Goal: Complete application form

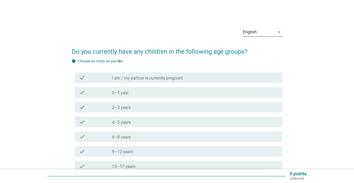
click at [266, 31] on div "English" at bounding box center [259, 32] width 32 height 8
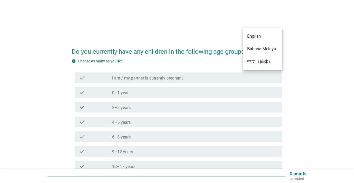
click at [256, 50] on div "Bahasa Melayu" at bounding box center [262, 49] width 31 height 6
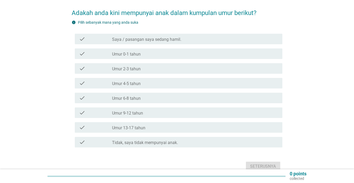
scroll to position [53, 0]
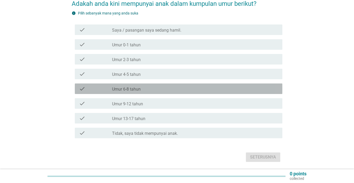
click at [86, 89] on div "check" at bounding box center [95, 88] width 33 height 6
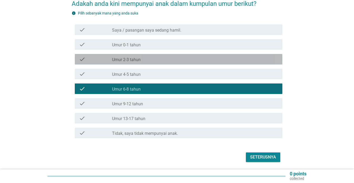
click at [135, 62] on label "Umur 2-3 tahun" at bounding box center [126, 59] width 29 height 5
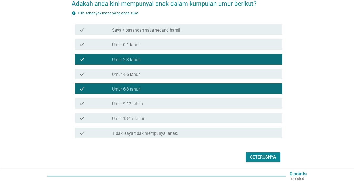
click at [262, 158] on div "Seterusnya" at bounding box center [263, 157] width 26 height 6
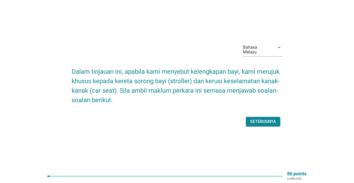
scroll to position [14, 0]
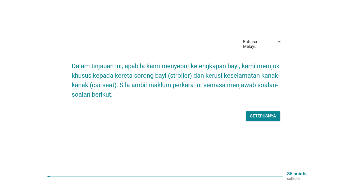
click at [262, 118] on div "Seterusnya" at bounding box center [263, 116] width 26 height 6
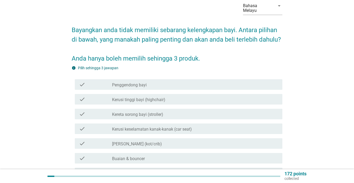
scroll to position [53, 0]
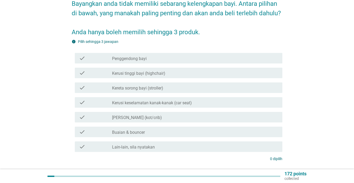
click at [137, 90] on label "Kereta sorong bayi (stroller)" at bounding box center [137, 87] width 51 height 5
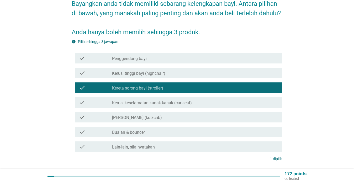
click at [168, 104] on label "Kerusi keselamatan kanak-kanak (car seat)" at bounding box center [152, 102] width 80 height 5
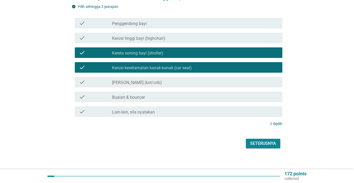
scroll to position [92, 0]
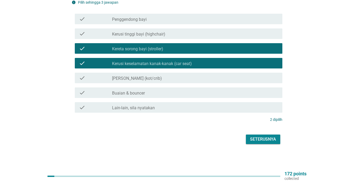
click at [266, 141] on div "Seterusnya" at bounding box center [263, 139] width 26 height 6
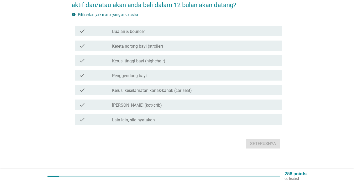
scroll to position [65, 0]
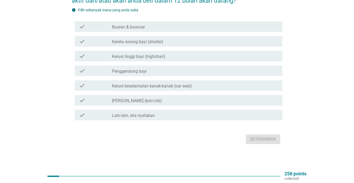
click at [145, 118] on div "check check_box_outline_blank Lain-lain, sila nyatakan" at bounding box center [179, 115] width 208 height 11
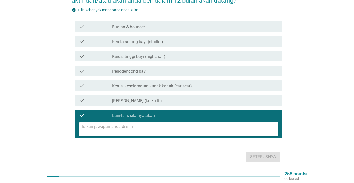
click at [134, 129] on textarea at bounding box center [180, 128] width 196 height 13
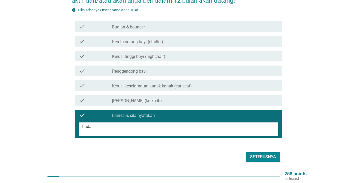
type textarea "tiada"
click at [266, 159] on div "Seterusnya" at bounding box center [263, 156] width 26 height 6
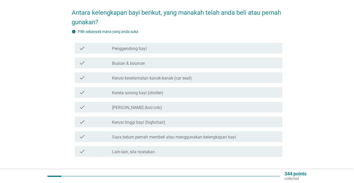
scroll to position [54, 0]
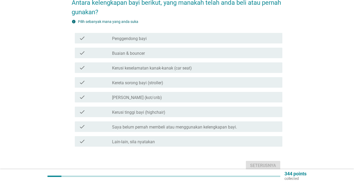
click at [114, 52] on label "Buaian & bouncer" at bounding box center [128, 53] width 33 height 5
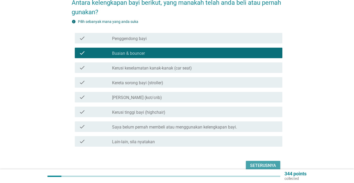
click at [256, 162] on button "Seterusnya" at bounding box center [263, 165] width 34 height 9
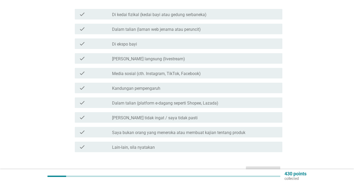
scroll to position [79, 0]
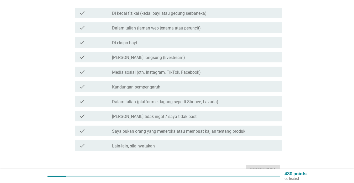
click at [135, 74] on label "Media sosial (cth. Instagram, TikTok, Facebook)" at bounding box center [156, 72] width 89 height 5
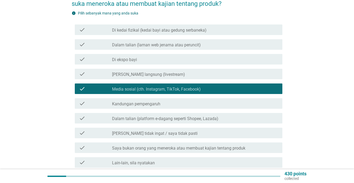
scroll to position [53, 0]
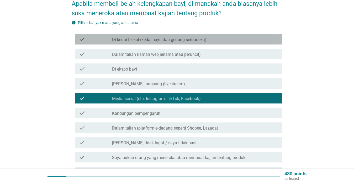
click at [168, 40] on label "Di kedai fizikal (kedai bayi atau gedung serbaneka)" at bounding box center [159, 39] width 95 height 5
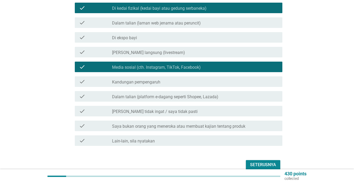
scroll to position [105, 0]
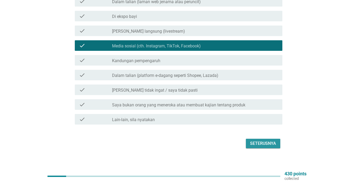
click at [265, 143] on div "Seterusnya" at bounding box center [263, 143] width 26 height 6
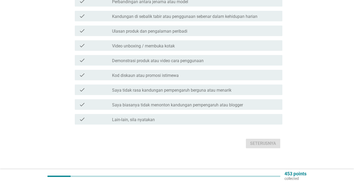
scroll to position [0, 0]
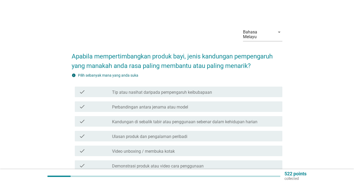
click at [177, 107] on label "Perbandingan antara jenama atau model" at bounding box center [150, 106] width 76 height 5
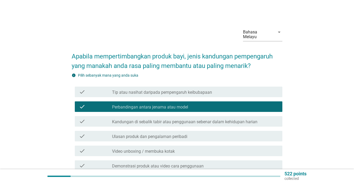
click at [176, 95] on div "check check_box_outline_blank Tip atau nasihat daripada pempengaruh keibubapaan" at bounding box center [179, 91] width 208 height 11
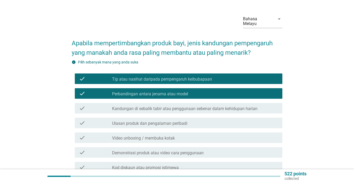
scroll to position [26, 0]
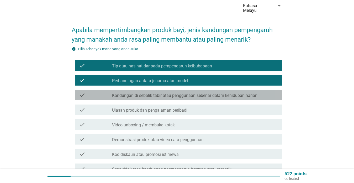
click at [235, 95] on label "Kandungan di sebalik tabir atau penggunaan sebenar dalam kehidupan harian" at bounding box center [185, 95] width 146 height 5
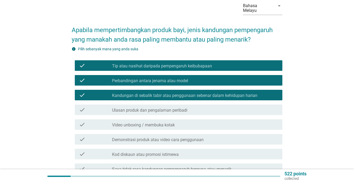
click at [233, 97] on label "Kandungan di sebalik tabir atau penggunaan sebenar dalam kehidupan harian" at bounding box center [185, 95] width 146 height 5
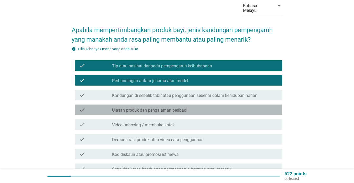
click at [185, 113] on div "check check_box_outline_blank Ulasan produk dan pengalaman peribadi" at bounding box center [179, 109] width 208 height 11
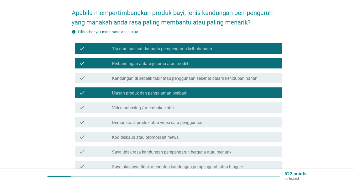
scroll to position [53, 0]
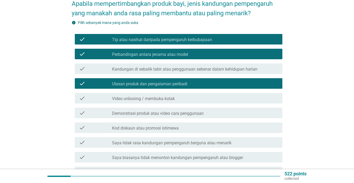
click at [177, 130] on label "Kod diskaun atau promosi istimewa" at bounding box center [145, 127] width 67 height 5
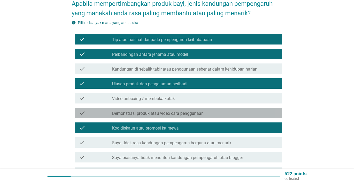
click at [200, 114] on label "Demonstrasi produk atau video cara penggunaan" at bounding box center [158, 113] width 92 height 5
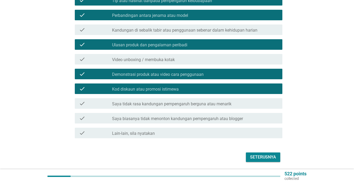
scroll to position [105, 0]
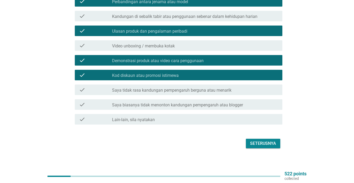
click at [267, 142] on div "Seterusnya" at bounding box center [263, 143] width 26 height 6
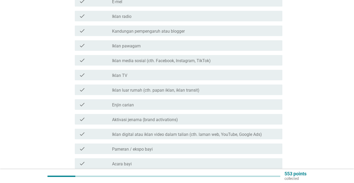
scroll to position [0, 0]
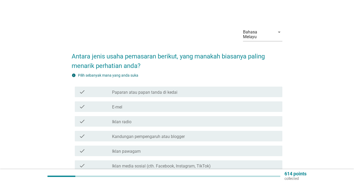
click at [172, 92] on label "Paparan atau papan tanda di kedai" at bounding box center [144, 92] width 65 height 5
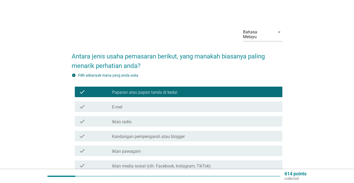
click at [145, 109] on div "check_box_outline_blank E-mel" at bounding box center [195, 106] width 166 height 6
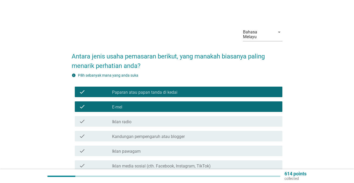
click at [135, 125] on div "check check_box_outline_blank Iklan radio" at bounding box center [179, 121] width 208 height 11
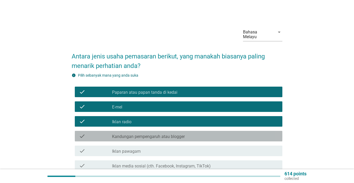
click at [151, 137] on label "Kandungan pempengaruh atau blogger" at bounding box center [148, 136] width 73 height 5
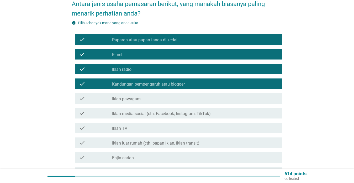
scroll to position [53, 0]
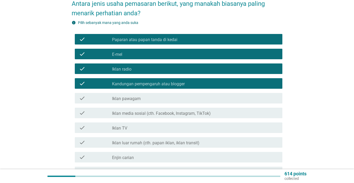
click at [165, 115] on label "Iklan media sosial (cth. Facebook, Instagram, TikTok)" at bounding box center [161, 113] width 99 height 5
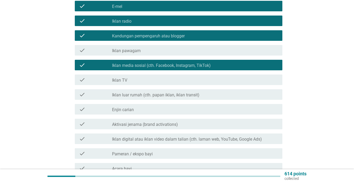
scroll to position [105, 0]
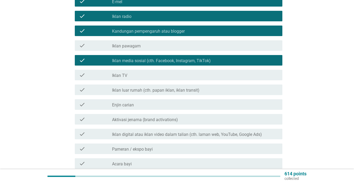
click at [170, 116] on div "check_box_outline_blank Aktivasi jenama (brand activations)" at bounding box center [195, 119] width 166 height 6
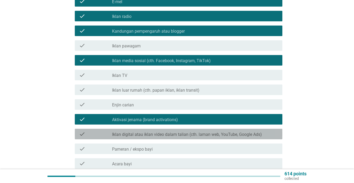
click at [166, 132] on label "Iklan digital atau iklan video dalam talian (cth. laman web, YouTube, Google Ad…" at bounding box center [187, 134] width 150 height 5
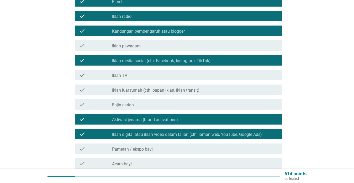
click at [152, 150] on label "Pameran / ekspo bayi" at bounding box center [132, 148] width 41 height 5
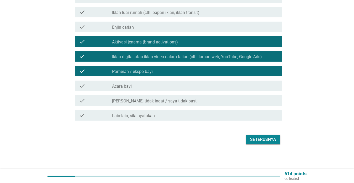
scroll to position [183, 0]
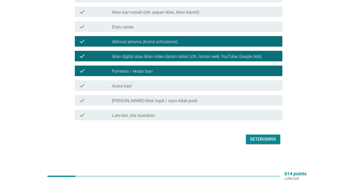
click at [135, 90] on div "check check_box_outline_blank Acara bayi" at bounding box center [179, 85] width 208 height 11
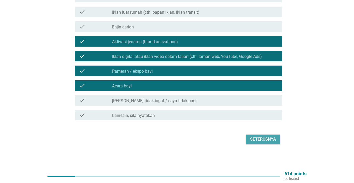
click at [268, 141] on div "Seterusnya" at bounding box center [263, 139] width 26 height 6
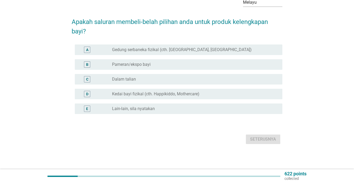
scroll to position [0, 0]
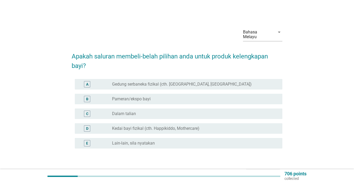
click at [148, 86] on label "Gedung serbaneka fizikal (cth. [GEOGRAPHIC_DATA], [GEOGRAPHIC_DATA])" at bounding box center [182, 83] width 140 height 5
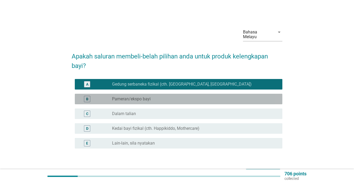
click at [132, 102] on div "radio_button_unchecked Pameran/ekspo bayi" at bounding box center [195, 99] width 166 height 6
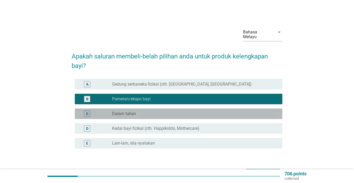
click at [127, 114] on label "Dalam talian" at bounding box center [124, 113] width 24 height 5
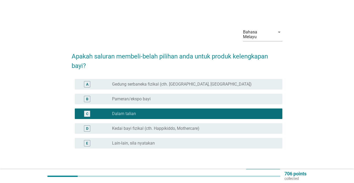
click at [145, 127] on label "Kedai bayi fizikal (cth. Happikiddo, Mothercare)" at bounding box center [155, 128] width 87 height 5
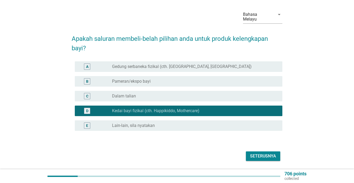
scroll to position [34, 0]
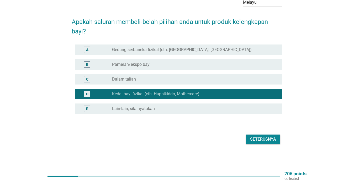
click at [268, 143] on button "Seterusnya" at bounding box center [263, 138] width 34 height 9
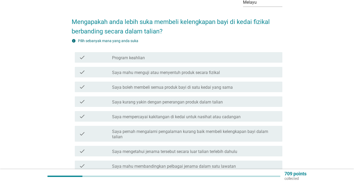
scroll to position [0, 0]
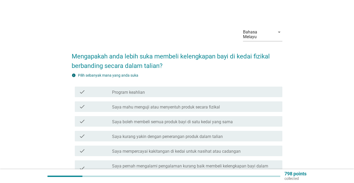
drag, startPoint x: 147, startPoint y: 93, endPoint x: 155, endPoint y: 97, distance: 8.6
click at [148, 94] on div "check_box_outline_blank Program keahlian" at bounding box center [195, 92] width 166 height 6
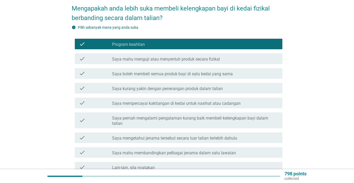
scroll to position [79, 0]
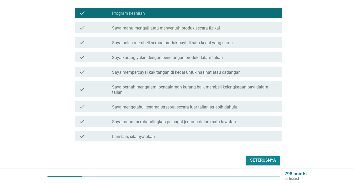
click at [266, 163] on button "Seterusnya" at bounding box center [263, 159] width 34 height 9
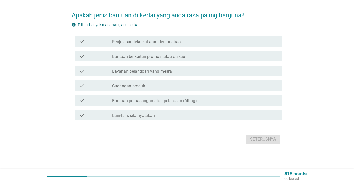
scroll to position [0, 0]
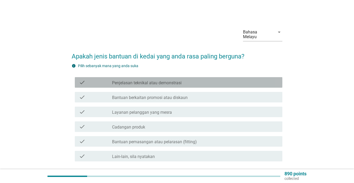
click at [159, 84] on label "Penjelasan teknikal atau demonstrasi" at bounding box center [147, 82] width 70 height 5
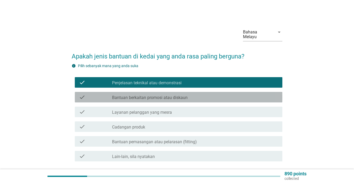
click at [165, 97] on label "Bantuan berkaitan promosi atau diskaun" at bounding box center [150, 97] width 76 height 5
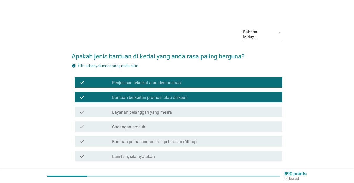
click at [157, 111] on label "Layanan pelanggan yang mesra" at bounding box center [142, 112] width 60 height 5
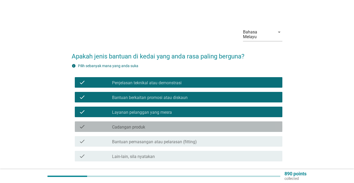
click at [146, 126] on div "check_box_outline_blank Cadangan produk" at bounding box center [195, 126] width 166 height 6
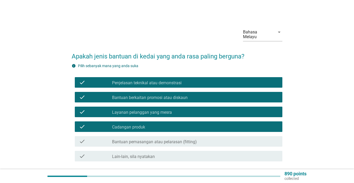
click at [149, 142] on label "Bantuan pemasangan atau pelarasan (fitting)" at bounding box center [154, 141] width 85 height 5
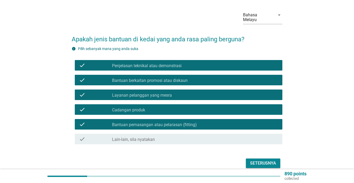
scroll to position [26, 0]
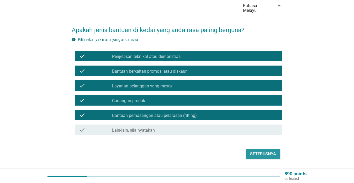
click at [266, 150] on button "Seterusnya" at bounding box center [263, 153] width 34 height 9
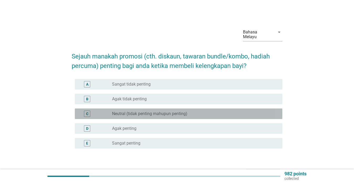
click at [174, 116] on label "Neutral (tidak penting mahupun penting)" at bounding box center [149, 113] width 75 height 5
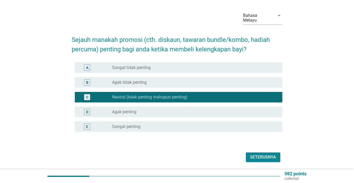
scroll to position [34, 0]
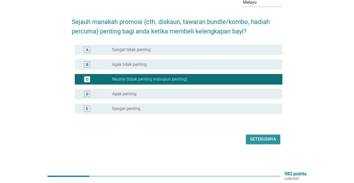
click at [264, 139] on div "Seterusnya" at bounding box center [263, 139] width 26 height 6
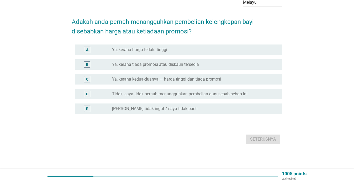
scroll to position [0, 0]
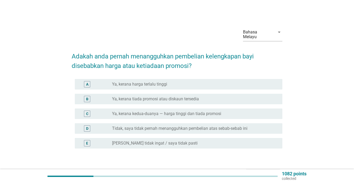
click at [252, 128] on div "radio_button_unchecked Tidak, saya tidak pernah menangguhkan pembelian atas seb…" at bounding box center [193, 128] width 162 height 5
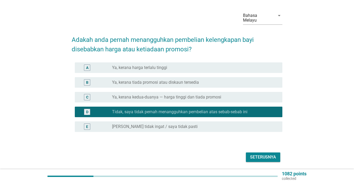
scroll to position [34, 0]
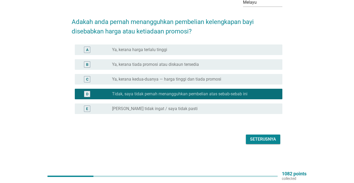
click at [265, 142] on div "Seterusnya" at bounding box center [263, 139] width 26 height 6
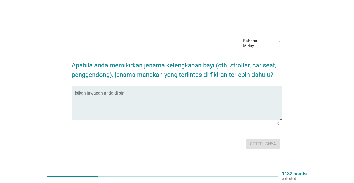
click at [109, 114] on textarea "Isikan jawapan anda di sini" at bounding box center [179, 106] width 208 height 28
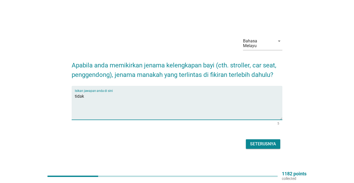
type textarea "tidak"
click at [267, 141] on div "Seterusnya" at bounding box center [263, 144] width 26 height 6
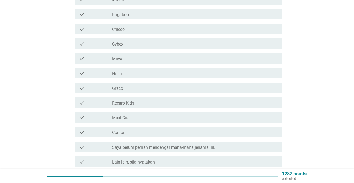
scroll to position [289, 0]
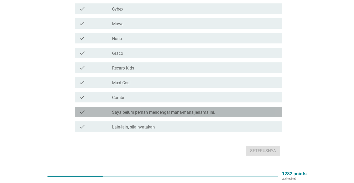
click at [181, 111] on label "Saya belum pernah mendengar mana-mana jenama ini." at bounding box center [163, 112] width 103 height 5
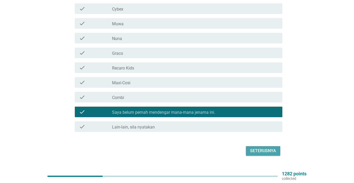
click at [257, 151] on div "Seterusnya" at bounding box center [263, 150] width 26 height 6
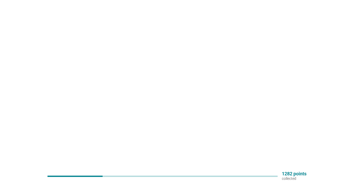
scroll to position [0, 0]
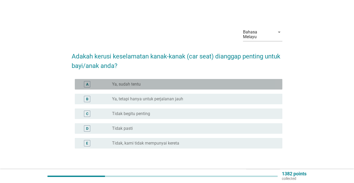
click at [152, 86] on div "radio_button_unchecked Ya, sudah tentu" at bounding box center [193, 83] width 162 height 5
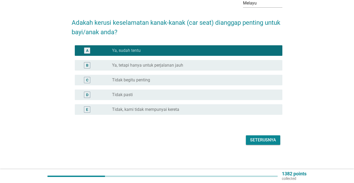
scroll to position [34, 0]
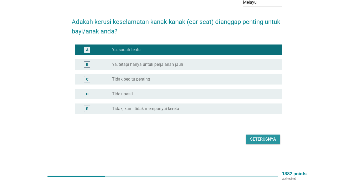
click at [276, 138] on div "Seterusnya" at bounding box center [263, 139] width 26 height 6
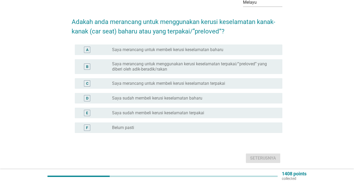
scroll to position [0, 0]
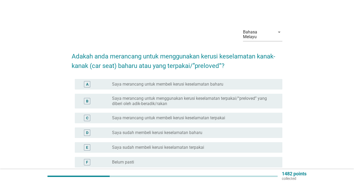
click at [183, 86] on label "Saya merancang untuk membeli kerusi keselamatan baharu" at bounding box center [167, 83] width 111 height 5
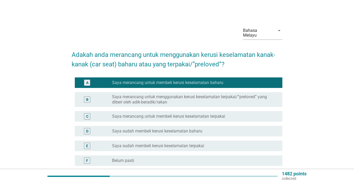
scroll to position [26, 0]
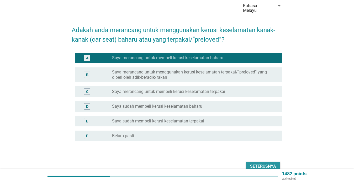
click at [275, 164] on div "Seterusnya" at bounding box center [263, 166] width 26 height 6
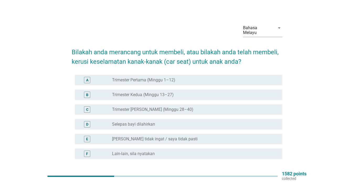
scroll to position [0, 0]
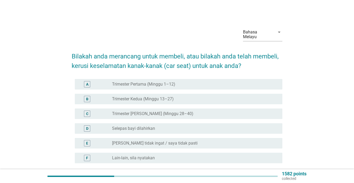
click at [172, 143] on label "[PERSON_NAME] tidak ingat / saya tidak pasti" at bounding box center [155, 142] width 86 height 5
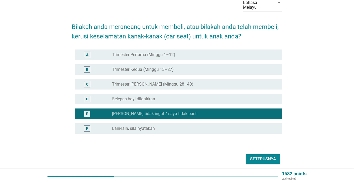
scroll to position [49, 0]
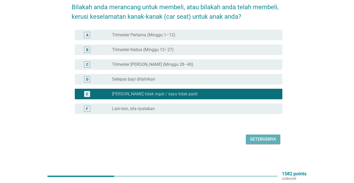
drag, startPoint x: 260, startPoint y: 138, endPoint x: 253, endPoint y: 139, distance: 6.3
click at [260, 139] on div "Seterusnya" at bounding box center [263, 139] width 26 height 6
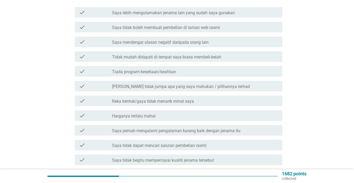
scroll to position [139, 0]
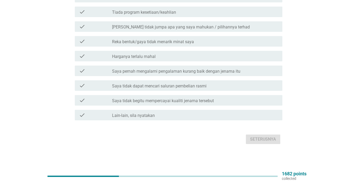
click at [131, 116] on label "Lain-lain, sila nyatakan" at bounding box center [133, 115] width 43 height 5
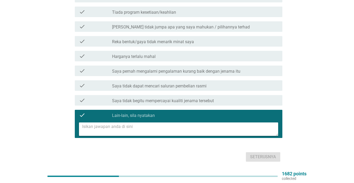
scroll to position [156, 0]
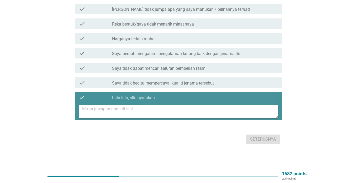
click at [119, 110] on textarea at bounding box center [180, 111] width 196 height 13
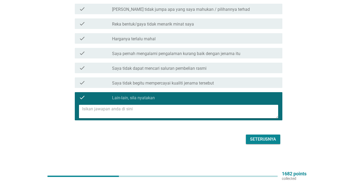
type textarea "m"
type textarea "no komen"
click at [253, 139] on div "Seterusnya" at bounding box center [263, 139] width 26 height 6
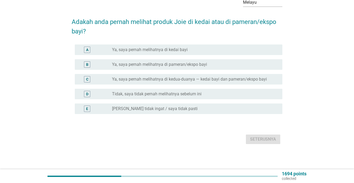
scroll to position [0, 0]
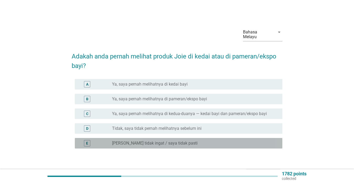
click at [158, 145] on label "[PERSON_NAME] tidak ingat / saya tidak pasti" at bounding box center [155, 142] width 86 height 5
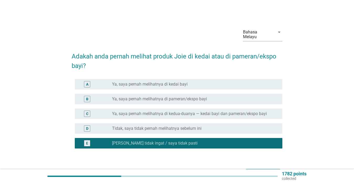
click at [158, 130] on label "Tidak, saya tidak pernah melihatnya sebelum ini" at bounding box center [157, 128] width 90 height 5
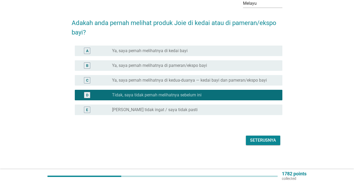
scroll to position [34, 0]
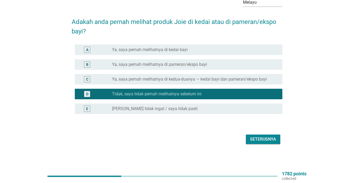
click at [261, 139] on div "Seterusnya" at bounding box center [263, 139] width 26 height 6
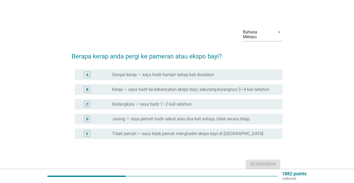
click at [128, 119] on label "Jarang — saya pernah hadir sekali atau dua kali sahaja, tidak secara tetap" at bounding box center [181, 118] width 138 height 5
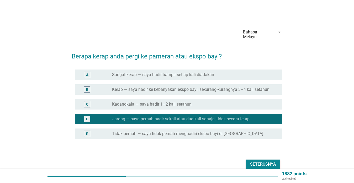
click at [268, 165] on div "Seterusnya" at bounding box center [263, 164] width 26 height 6
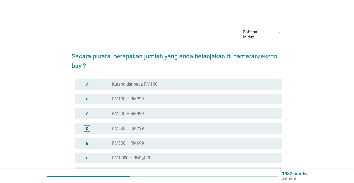
click at [107, 104] on div "B radio_button_unchecked RM100 – RM299" at bounding box center [179, 99] width 208 height 11
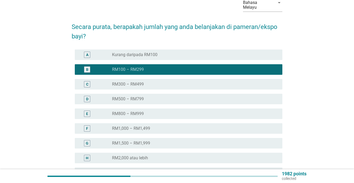
scroll to position [79, 0]
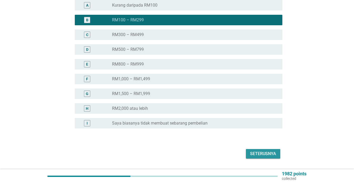
click at [269, 152] on div "Seterusnya" at bounding box center [263, 153] width 26 height 6
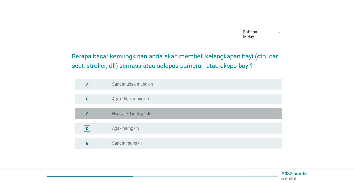
click at [119, 114] on label "Neutral / Tidak pasti" at bounding box center [131, 113] width 38 height 5
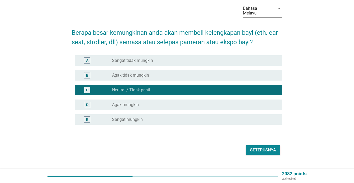
scroll to position [34, 0]
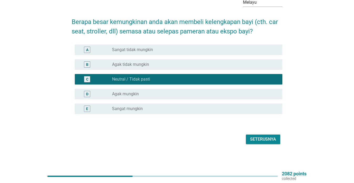
click at [275, 139] on div "Seterusnya" at bounding box center [263, 139] width 26 height 6
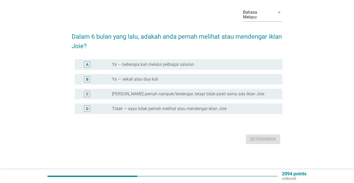
scroll to position [0, 0]
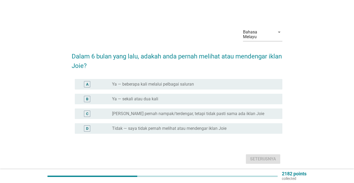
click at [147, 127] on label "Tidak — saya tidak pernah melihat atau mendengar iklan Joie" at bounding box center [169, 128] width 115 height 5
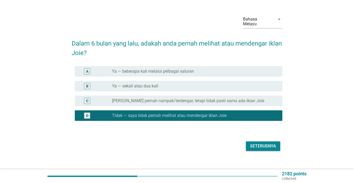
scroll to position [20, 0]
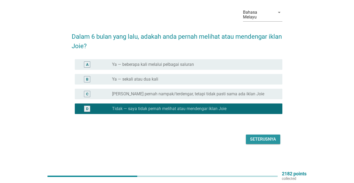
click at [271, 140] on div "Seterusnya" at bounding box center [263, 139] width 26 height 6
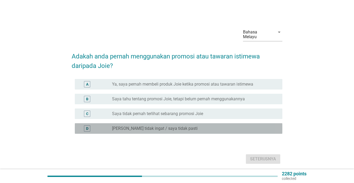
click at [159, 131] on label "[PERSON_NAME] tidak ingat / saya tidak pasti" at bounding box center [155, 128] width 86 height 5
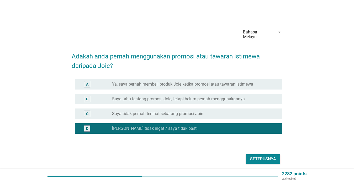
click at [259, 158] on div "Seterusnya" at bounding box center [263, 159] width 26 height 6
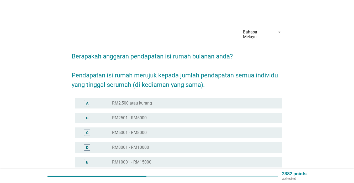
scroll to position [26, 0]
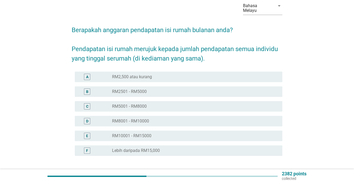
click at [135, 94] on label "RM2501 - RM5000" at bounding box center [129, 91] width 35 height 5
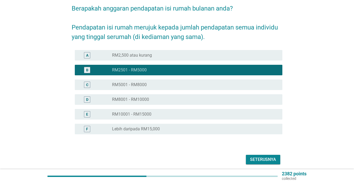
scroll to position [68, 0]
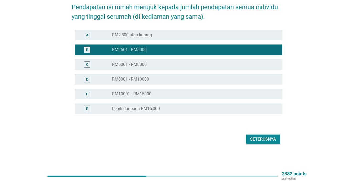
click at [265, 140] on div "Seterusnya" at bounding box center [263, 139] width 26 height 6
